Goal: Navigation & Orientation: Find specific page/section

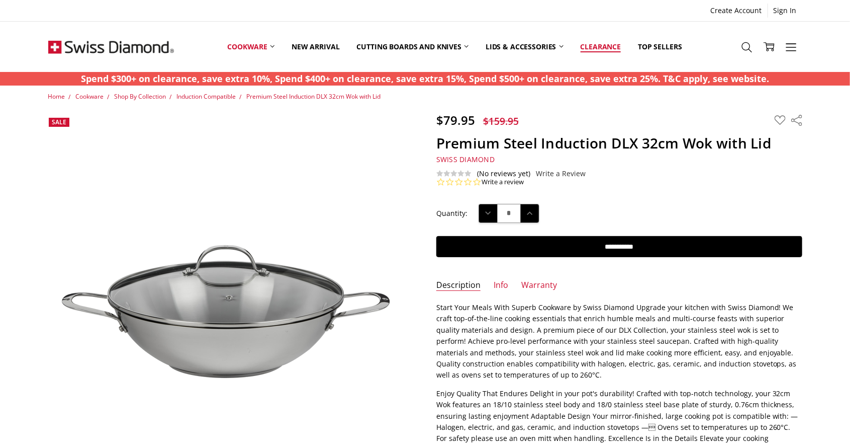
click at [597, 43] on link "Clearance" at bounding box center [601, 46] width 58 height 45
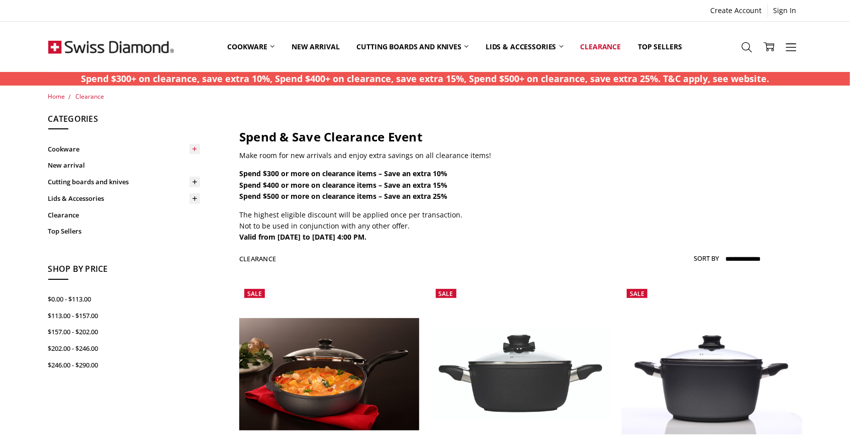
click at [196, 148] on use at bounding box center [195, 149] width 5 height 5
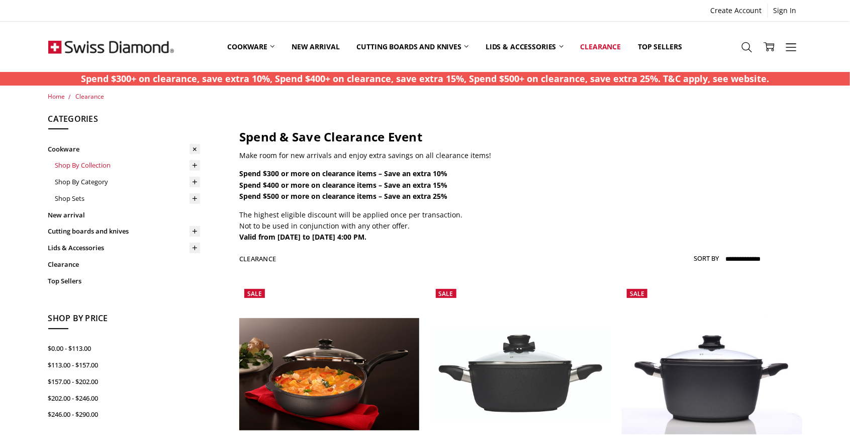
click at [105, 164] on link "Shop By Collection" at bounding box center [127, 165] width 145 height 17
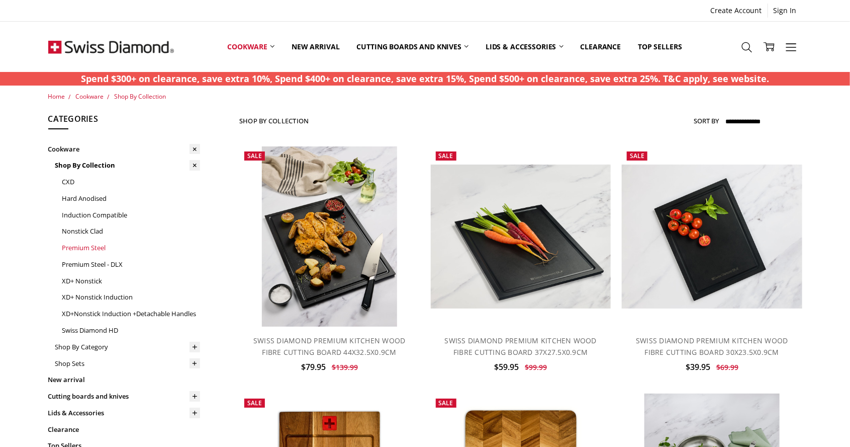
click at [103, 248] on link "Premium Steel" at bounding box center [131, 247] width 138 height 17
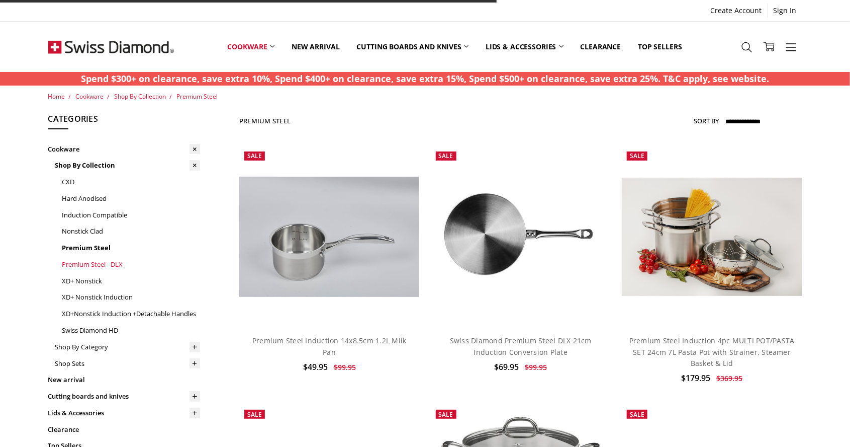
click at [106, 264] on link "Premium Steel - DLX" at bounding box center [131, 264] width 138 height 17
